Goal: Information Seeking & Learning: Learn about a topic

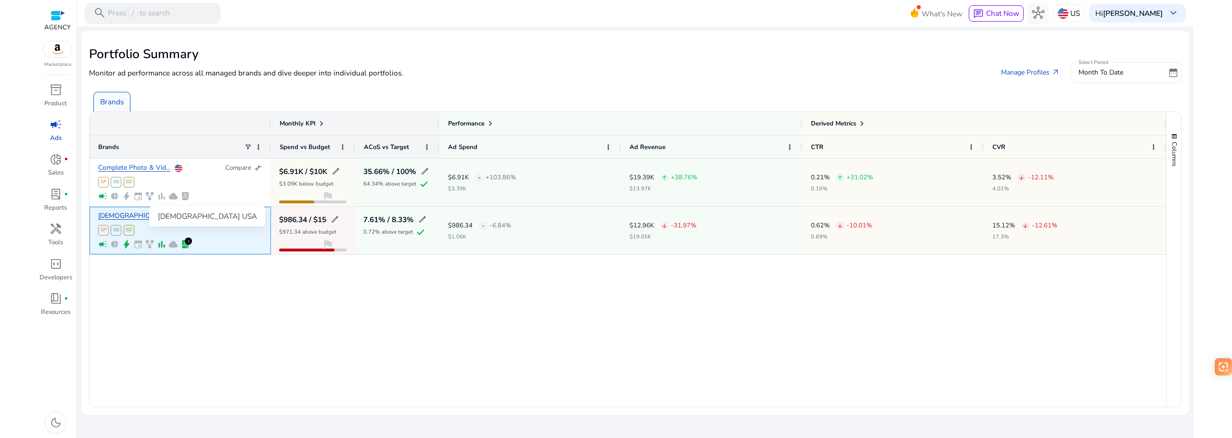
click at [120, 213] on link "[DEMOGRAPHIC_DATA] USA" at bounding box center [143, 216] width 90 height 7
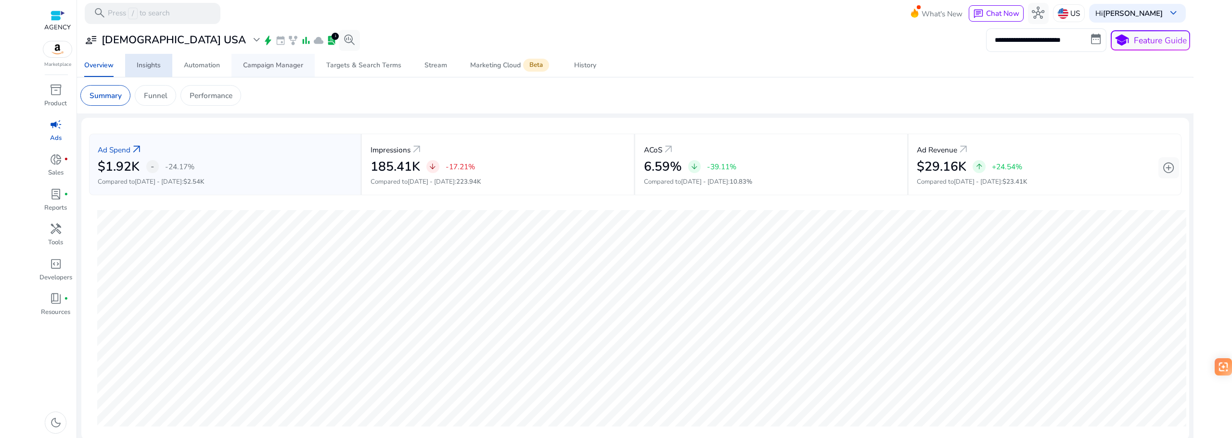
drag, startPoint x: 153, startPoint y: 64, endPoint x: 264, endPoint y: 71, distance: 111.8
click at [152, 64] on div "Insights" at bounding box center [149, 65] width 24 height 7
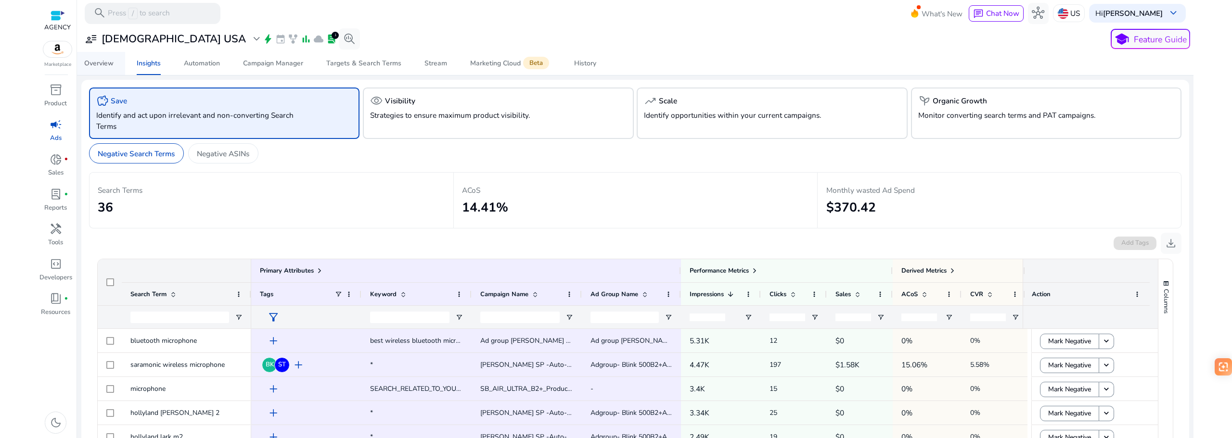
click at [97, 58] on span "Overview" at bounding box center [98, 63] width 29 height 23
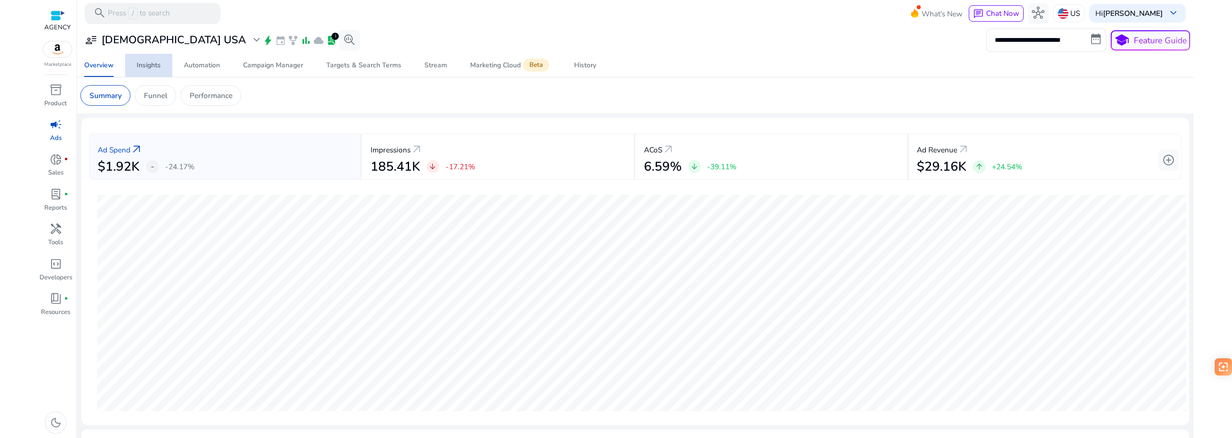
click at [153, 62] on div "Insights" at bounding box center [149, 65] width 24 height 7
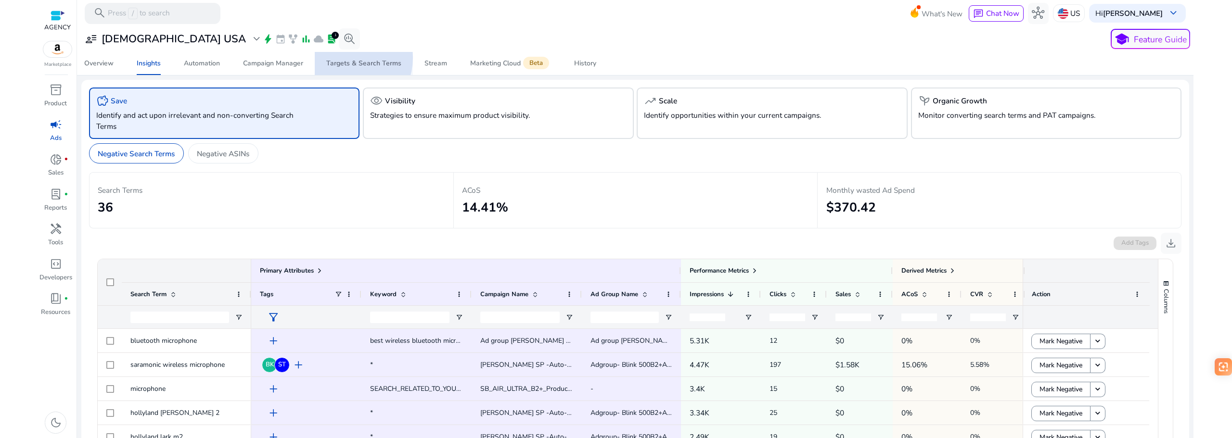
click at [343, 58] on span "Targets & Search Terms" at bounding box center [363, 63] width 75 height 23
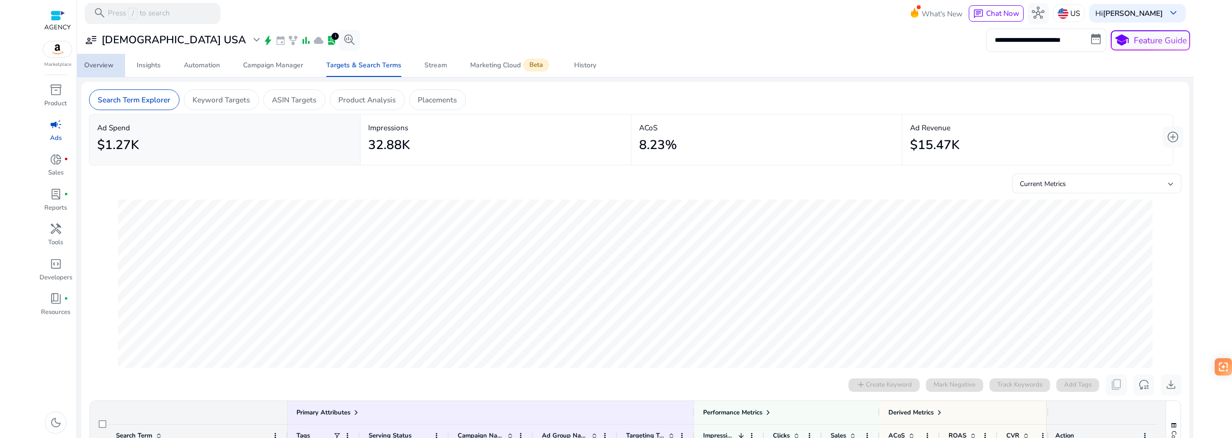
click at [104, 66] on div "Overview" at bounding box center [98, 65] width 29 height 7
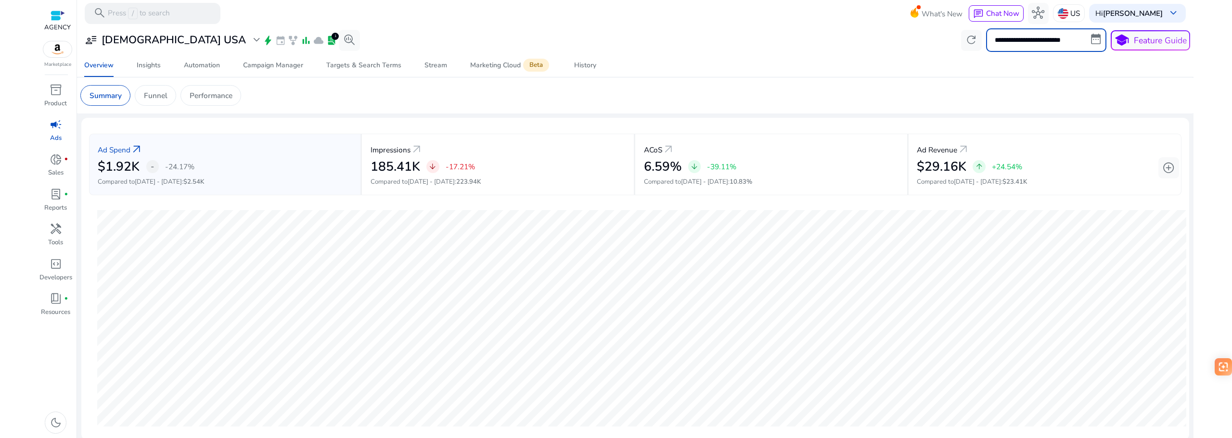
click at [1059, 45] on input "**********" at bounding box center [1046, 39] width 120 height 23
select select "*"
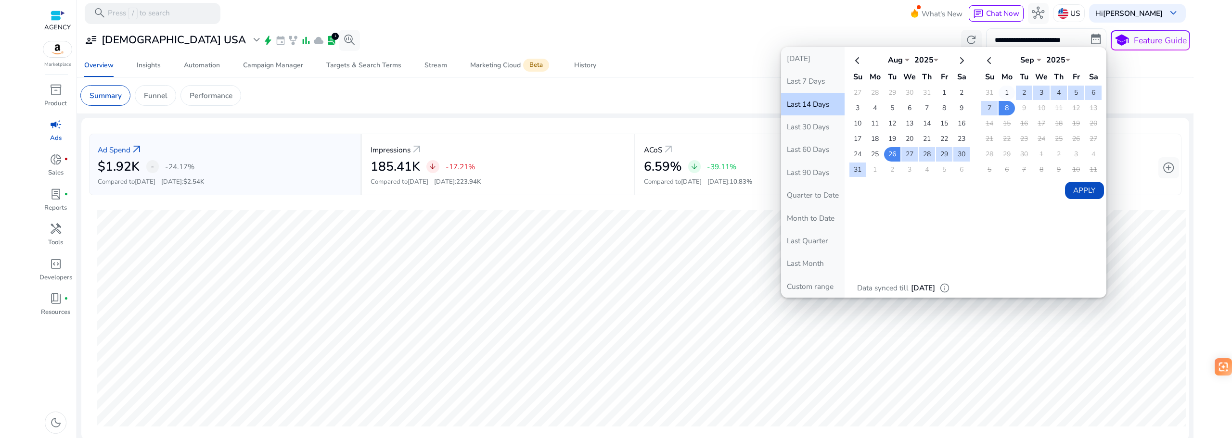
click at [999, 89] on td "1" at bounding box center [1007, 93] width 16 height 14
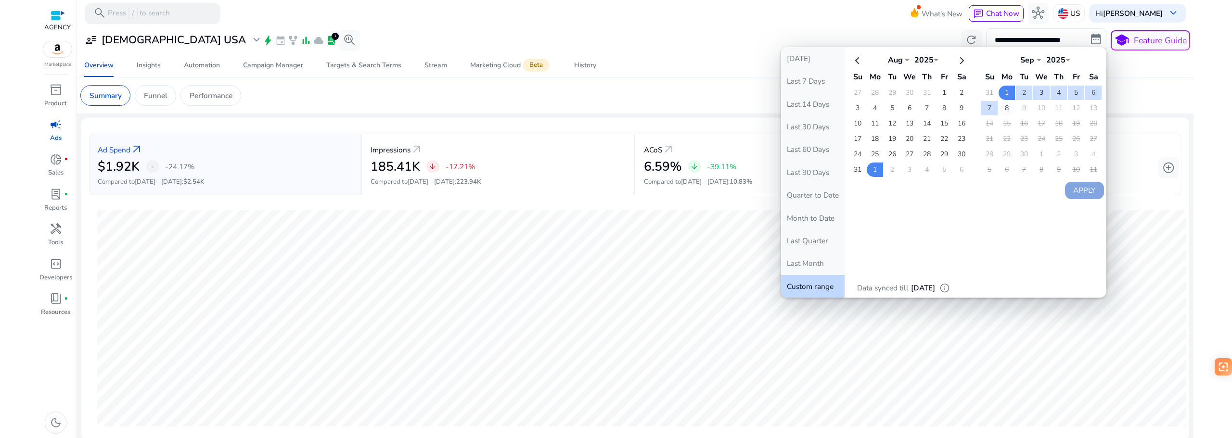
click at [1005, 107] on td "8" at bounding box center [1007, 108] width 16 height 14
click at [1088, 189] on button "Apply" at bounding box center [1084, 190] width 39 height 17
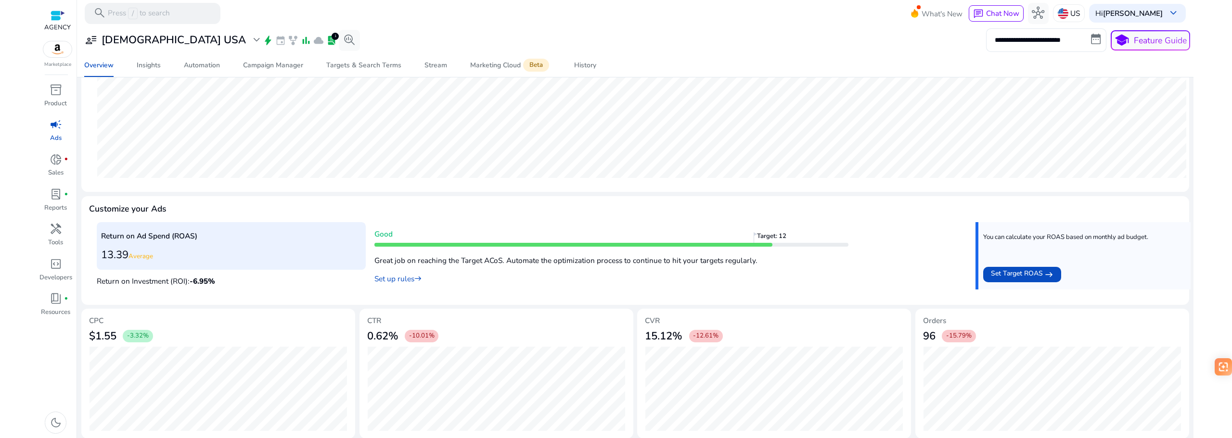
scroll to position [254, 0]
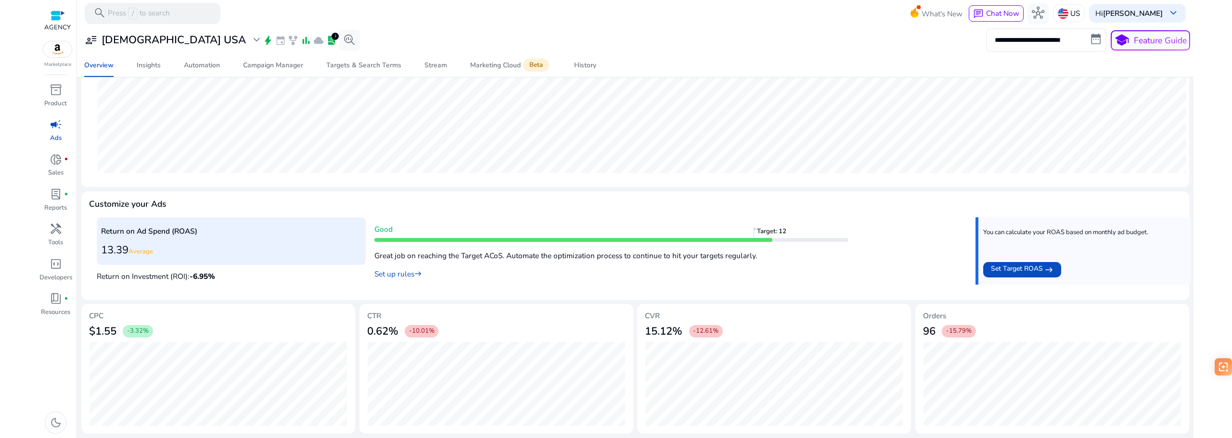
click at [1050, 329] on div "96 -15.79%" at bounding box center [1052, 331] width 258 height 21
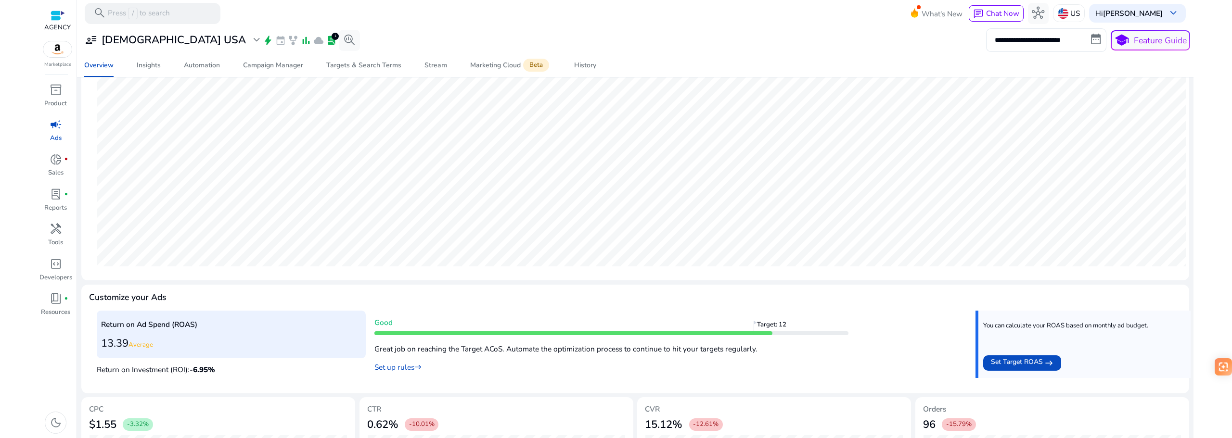
scroll to position [0, 0]
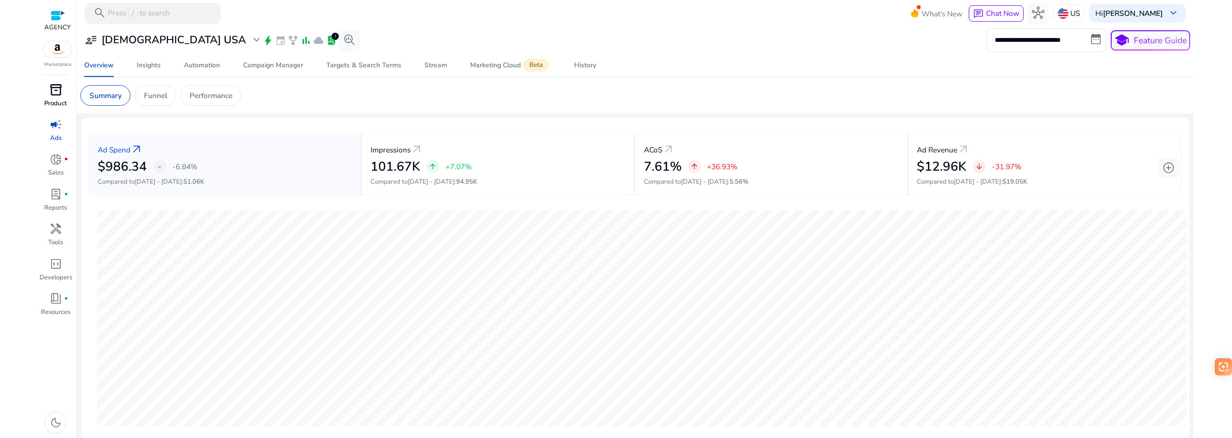
click at [61, 101] on p "Product" at bounding box center [55, 104] width 23 height 10
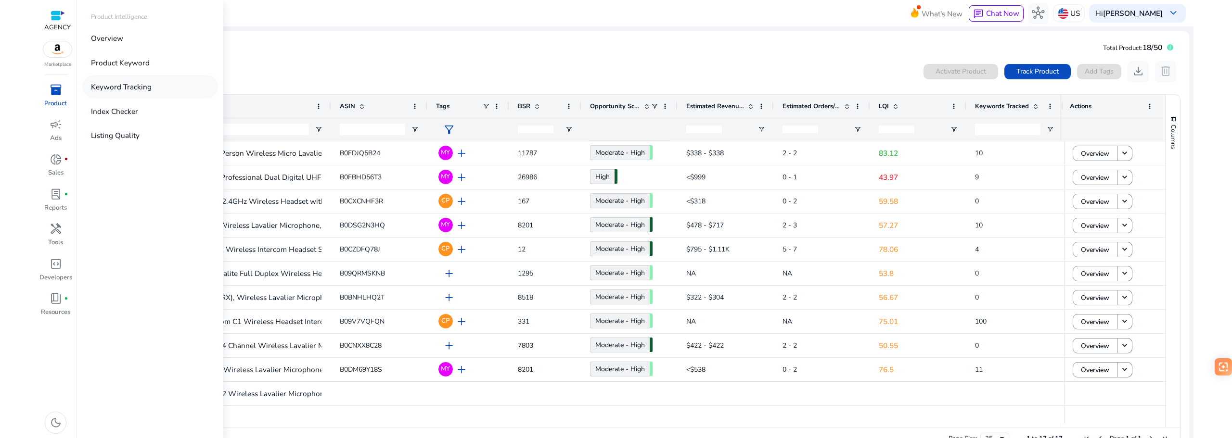
click at [128, 82] on p "Keyword Tracking" at bounding box center [121, 86] width 61 height 11
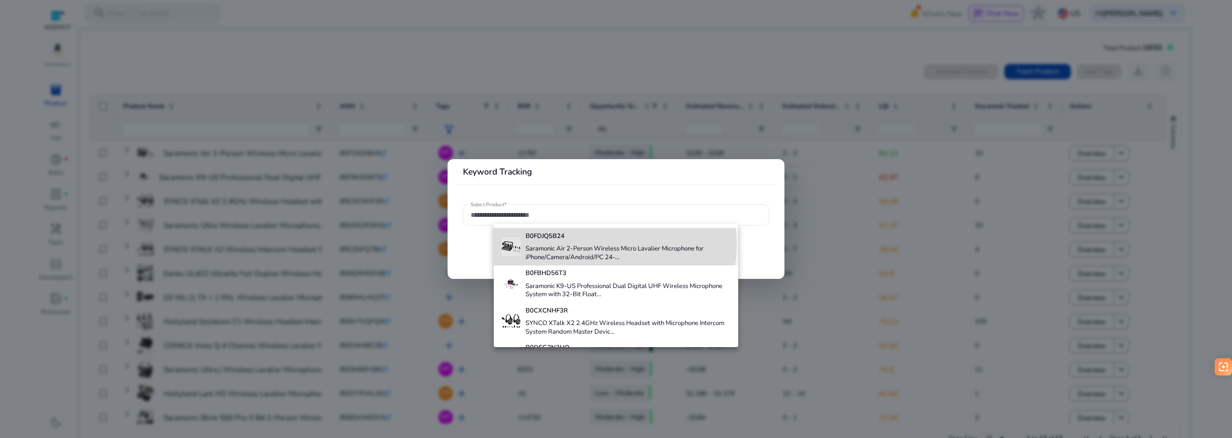
click at [612, 245] on h4 "Saramonic Air 2-Person Wireless Micro Lavalier Microphone for iPhone/Camera/And…" at bounding box center [628, 253] width 205 height 17
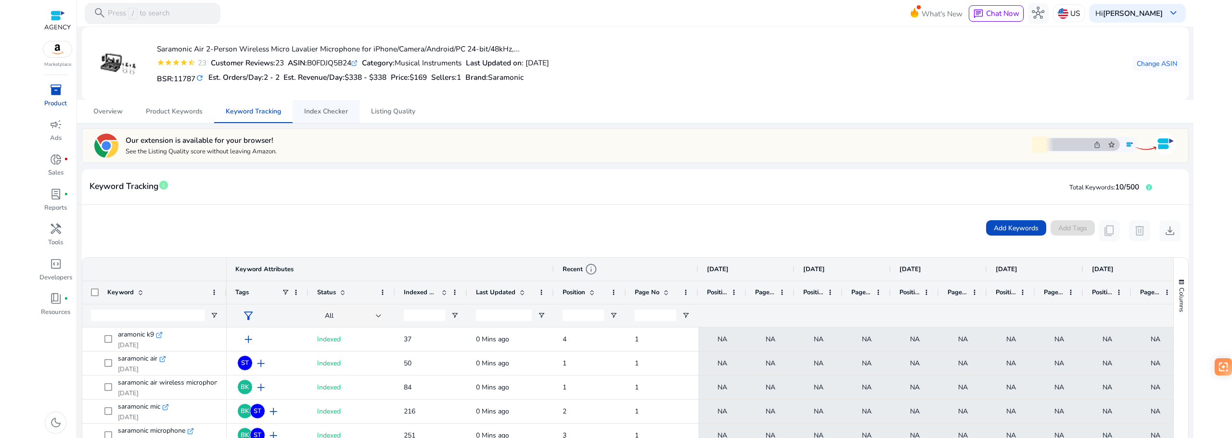
click at [308, 112] on span "Index Checker" at bounding box center [326, 111] width 44 height 7
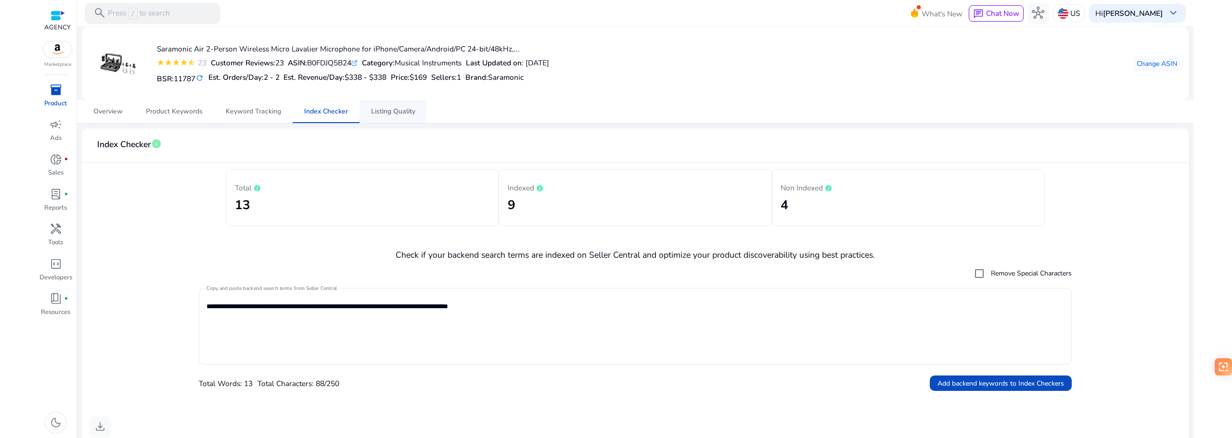
click at [399, 115] on span "Listing Quality" at bounding box center [393, 111] width 44 height 23
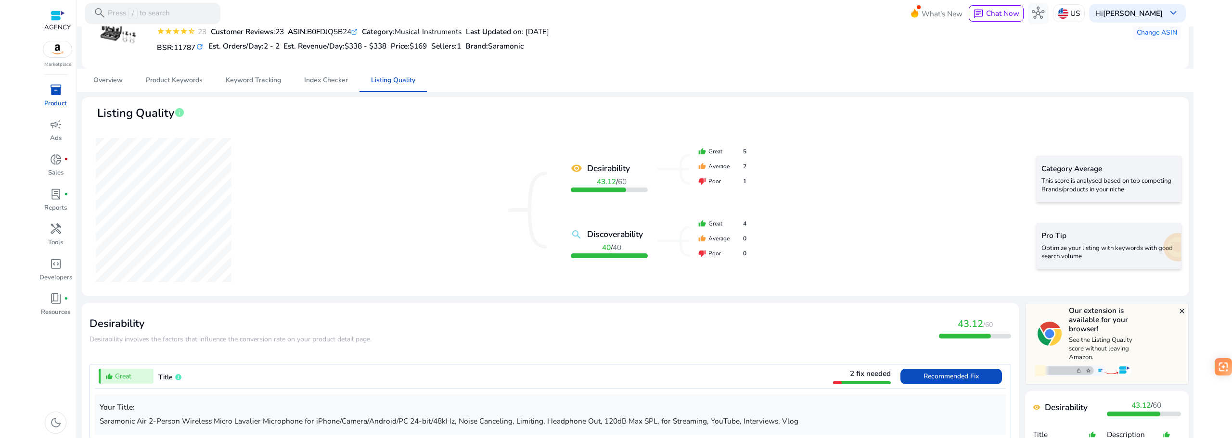
scroll to position [192, 0]
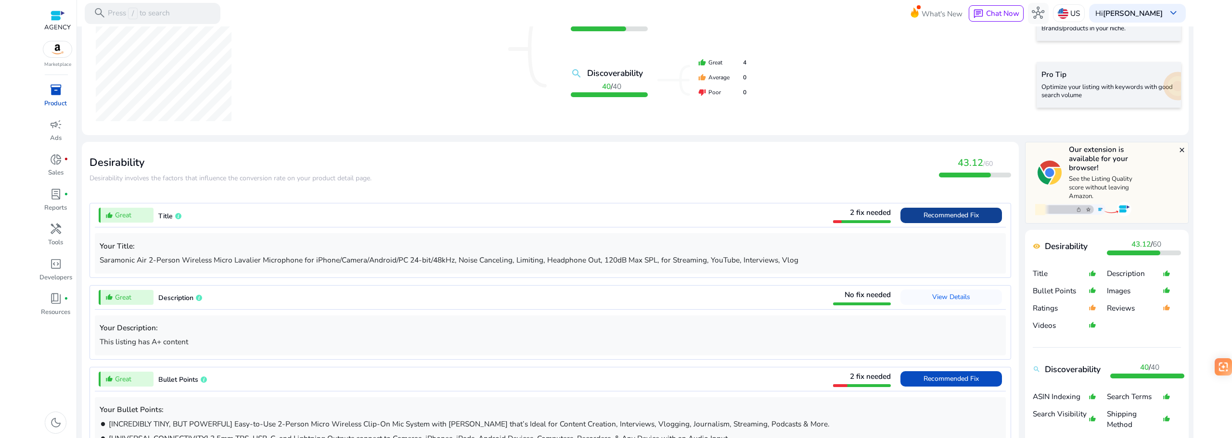
click at [931, 218] on span "Recommended Fix" at bounding box center [950, 215] width 55 height 9
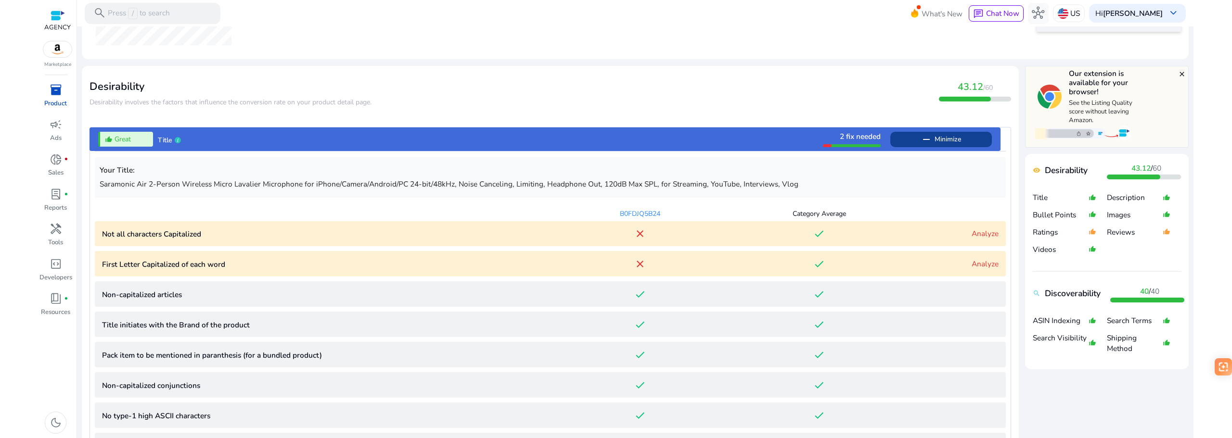
scroll to position [0, 0]
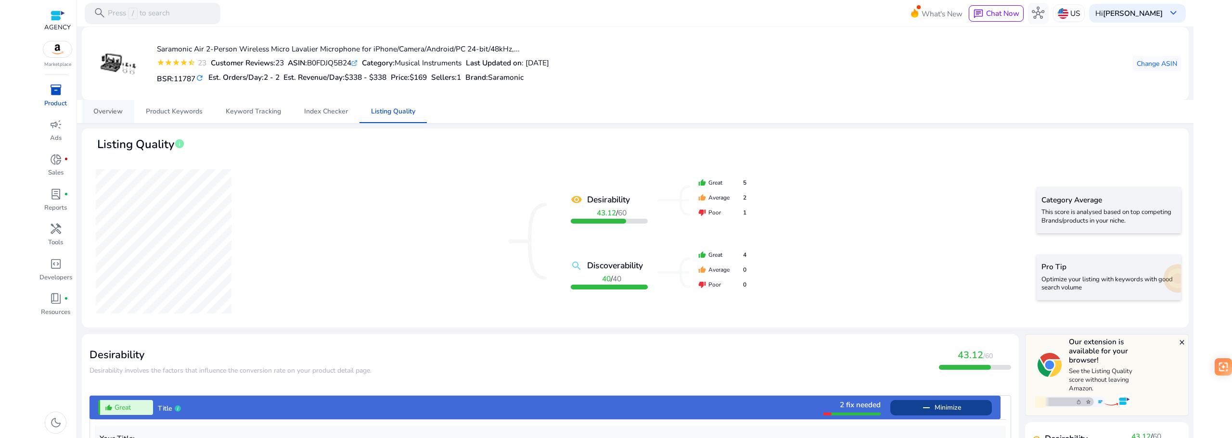
click at [110, 116] on span "Overview" at bounding box center [107, 111] width 29 height 23
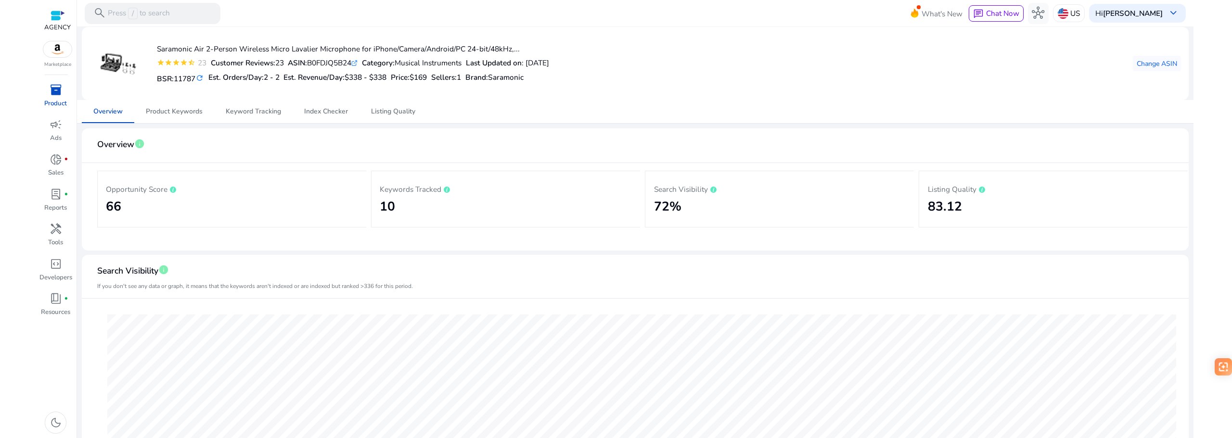
click at [289, 261] on mat-card "Search Visibility info If you don't see any data or graph, it means that the ke…" at bounding box center [635, 405] width 1107 height 300
click at [342, 64] on div "ASIN: B0FDJQ5B24 .st0{fill:#2c8af8}" at bounding box center [323, 62] width 70 height 11
copy div "B0FDJQ5B24"
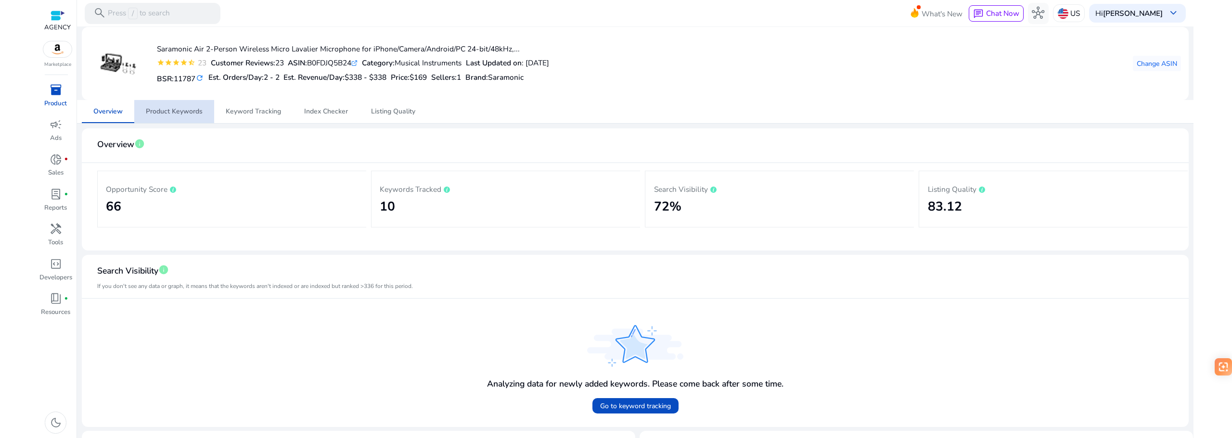
click at [179, 106] on span "Product Keywords" at bounding box center [174, 111] width 57 height 23
